Goal: Download file/media

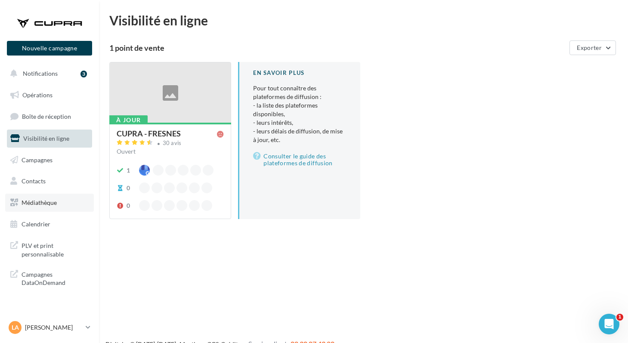
click at [38, 207] on link "Médiathèque" at bounding box center [49, 203] width 89 height 18
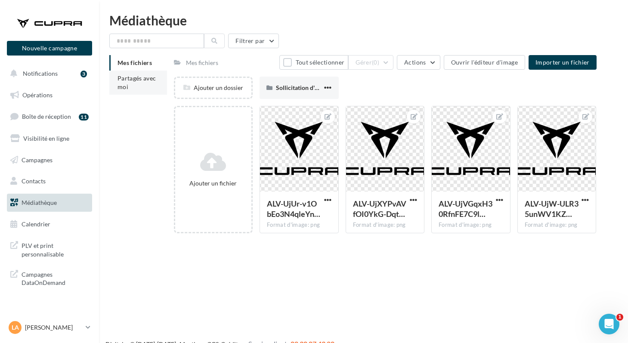
click at [125, 77] on span "Partagés avec moi" at bounding box center [136, 82] width 39 height 16
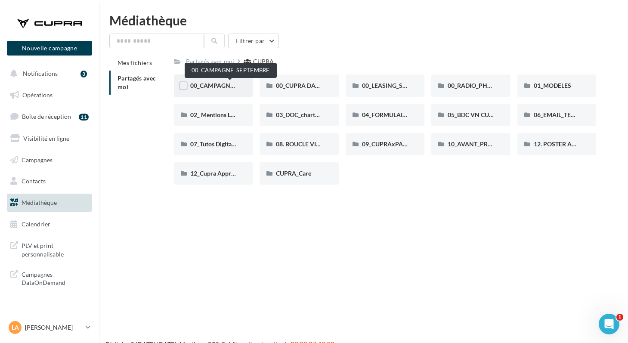
click at [206, 85] on span "00_CAMPAGNE_SEPTEMBRE" at bounding box center [230, 85] width 80 height 7
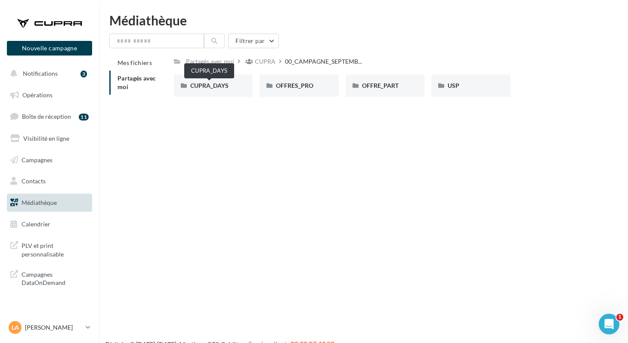
click at [206, 85] on span "CUPRA_DAYS" at bounding box center [209, 85] width 38 height 7
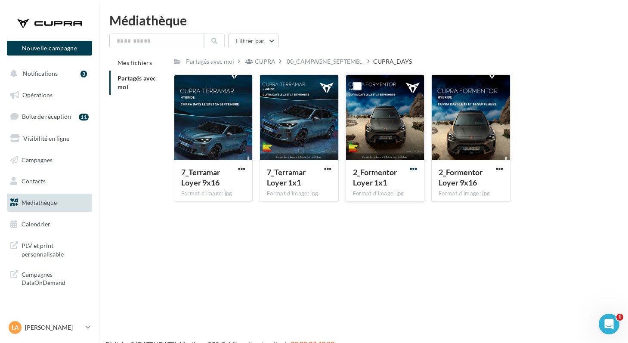
click at [411, 170] on span "button" at bounding box center [413, 168] width 7 height 7
click at [379, 182] on button "Télécharger" at bounding box center [376, 186] width 86 height 22
click at [319, 62] on span "00_CAMPAGNE_SEPTEMB..." at bounding box center [325, 61] width 77 height 9
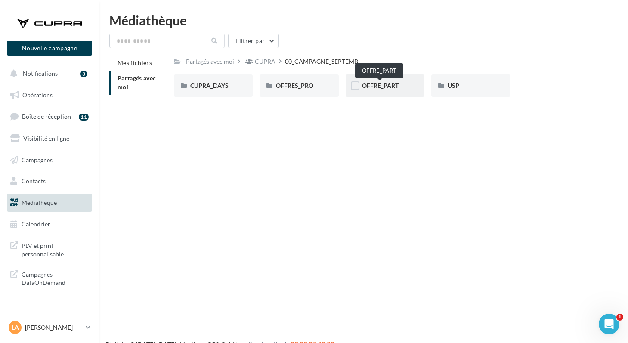
click at [365, 86] on span "OFFRE_PART" at bounding box center [380, 85] width 37 height 7
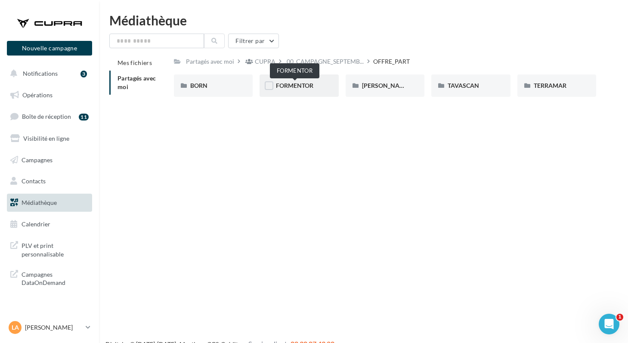
click at [281, 88] on span "FORMENTOR" at bounding box center [294, 85] width 37 height 7
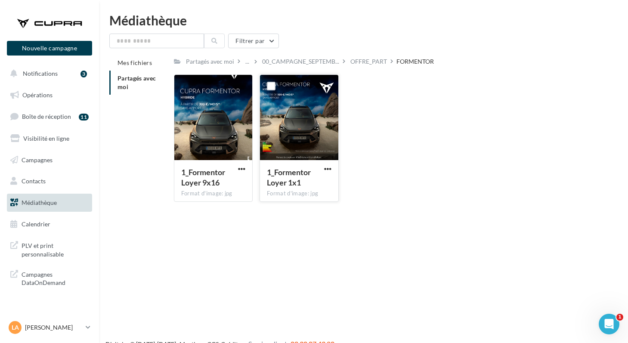
click at [323, 169] on button "button" at bounding box center [327, 169] width 11 height 9
click at [292, 185] on button "Télécharger" at bounding box center [290, 186] width 86 height 22
click at [361, 64] on div "OFFRE_PART" at bounding box center [368, 61] width 37 height 9
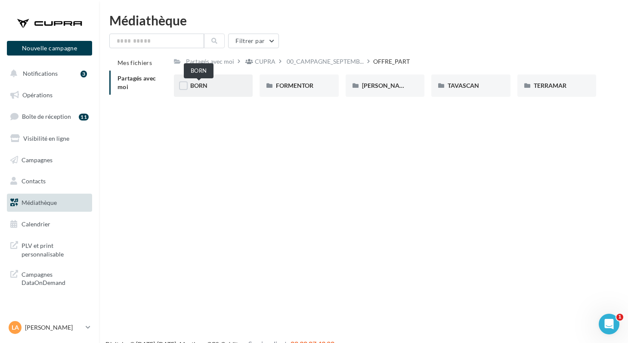
click at [197, 88] on span "BORN" at bounding box center [198, 85] width 17 height 7
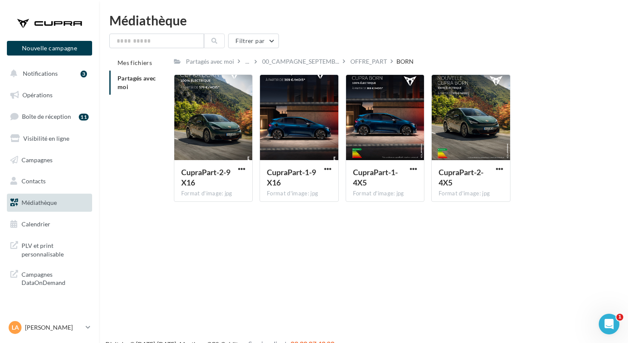
click at [370, 246] on div "Nouvelle campagne Nouvelle campagne Notifications 3 Opérations Boîte de récepti…" at bounding box center [314, 185] width 628 height 343
click at [410, 169] on span "button" at bounding box center [413, 168] width 7 height 7
click at [393, 183] on button "Télécharger" at bounding box center [376, 186] width 86 height 22
click at [362, 64] on div "OFFRE_PART" at bounding box center [368, 61] width 37 height 9
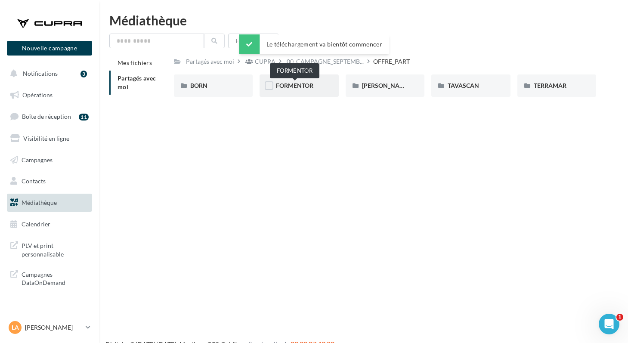
click at [287, 87] on span "FORMENTOR" at bounding box center [294, 85] width 37 height 7
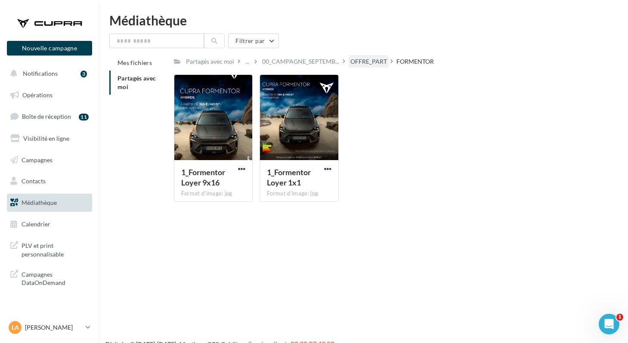
click at [357, 64] on div "OFFRE_PART" at bounding box center [368, 61] width 37 height 9
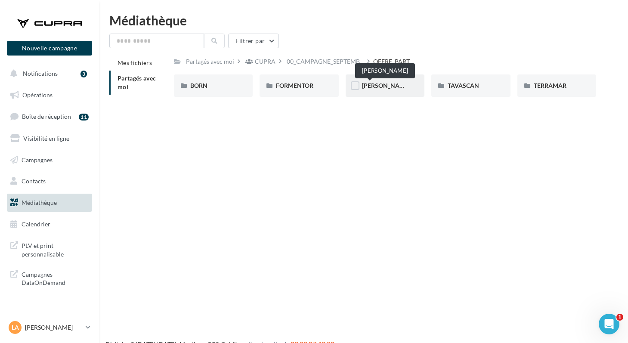
click at [364, 87] on span "[PERSON_NAME]" at bounding box center [386, 85] width 48 height 7
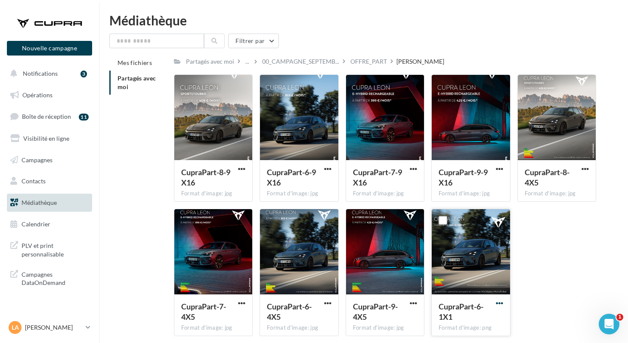
click at [496, 303] on span "button" at bounding box center [499, 302] width 7 height 7
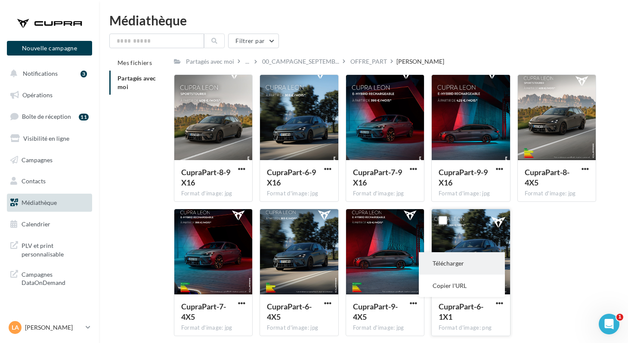
click at [459, 268] on button "Télécharger" at bounding box center [462, 263] width 86 height 22
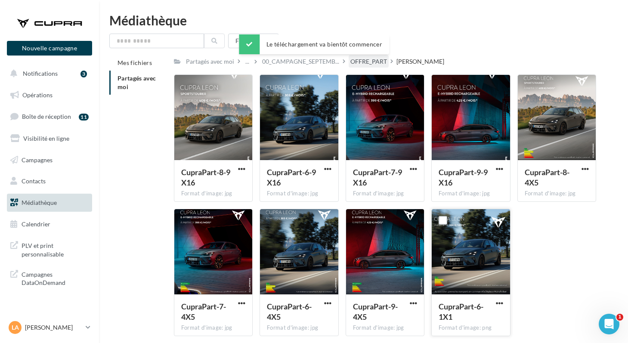
click at [350, 62] on div "OFFRE_PART" at bounding box center [368, 61] width 37 height 9
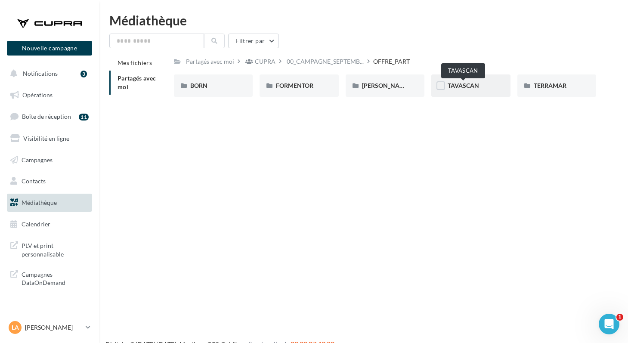
click at [457, 86] on span "TAVASCAN" at bounding box center [462, 85] width 31 height 7
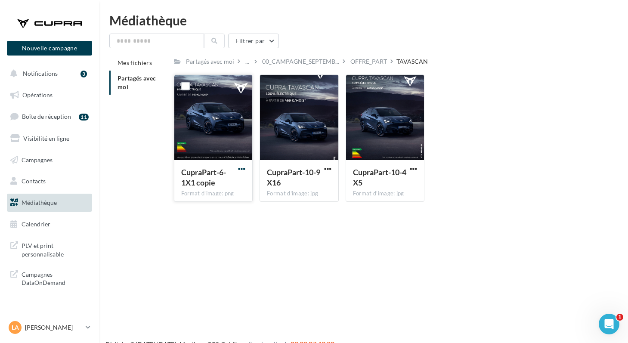
click at [241, 171] on span "button" at bounding box center [241, 168] width 7 height 7
click at [229, 184] on button "Télécharger" at bounding box center [204, 186] width 86 height 22
click at [361, 61] on div "OFFRE_PART" at bounding box center [368, 61] width 37 height 9
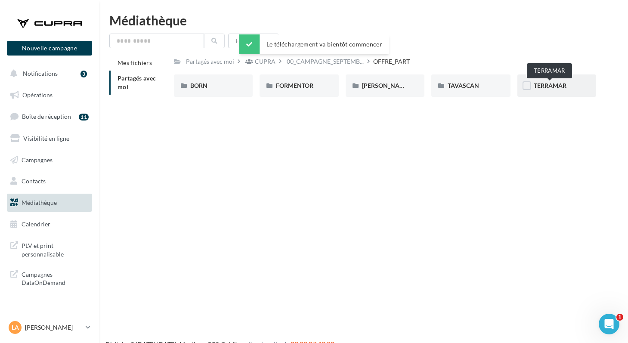
click at [541, 85] on span "TERRAMAR" at bounding box center [550, 85] width 33 height 7
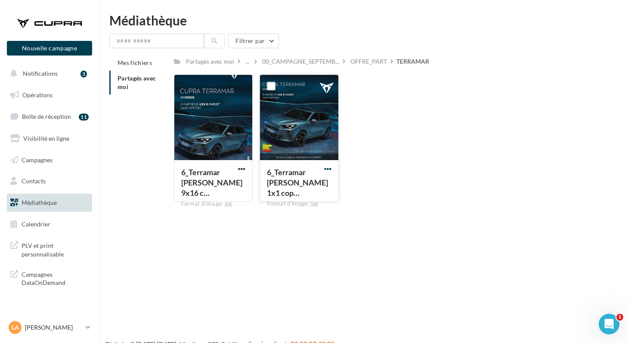
click at [324, 170] on span "button" at bounding box center [327, 168] width 7 height 7
click at [305, 183] on button "Télécharger" at bounding box center [290, 186] width 86 height 22
click at [33, 324] on p "[PERSON_NAME]" at bounding box center [53, 327] width 57 height 9
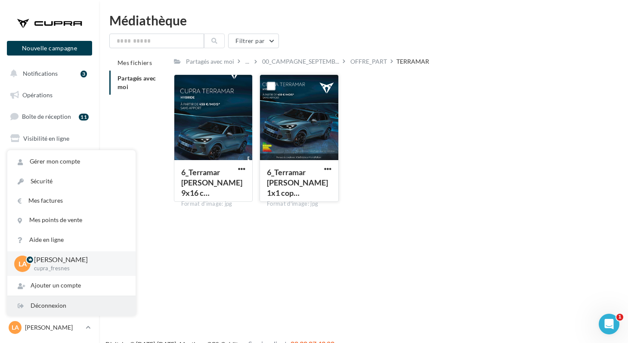
click at [37, 306] on div "Déconnexion" at bounding box center [71, 305] width 128 height 19
